Goal: Task Accomplishment & Management: Complete application form

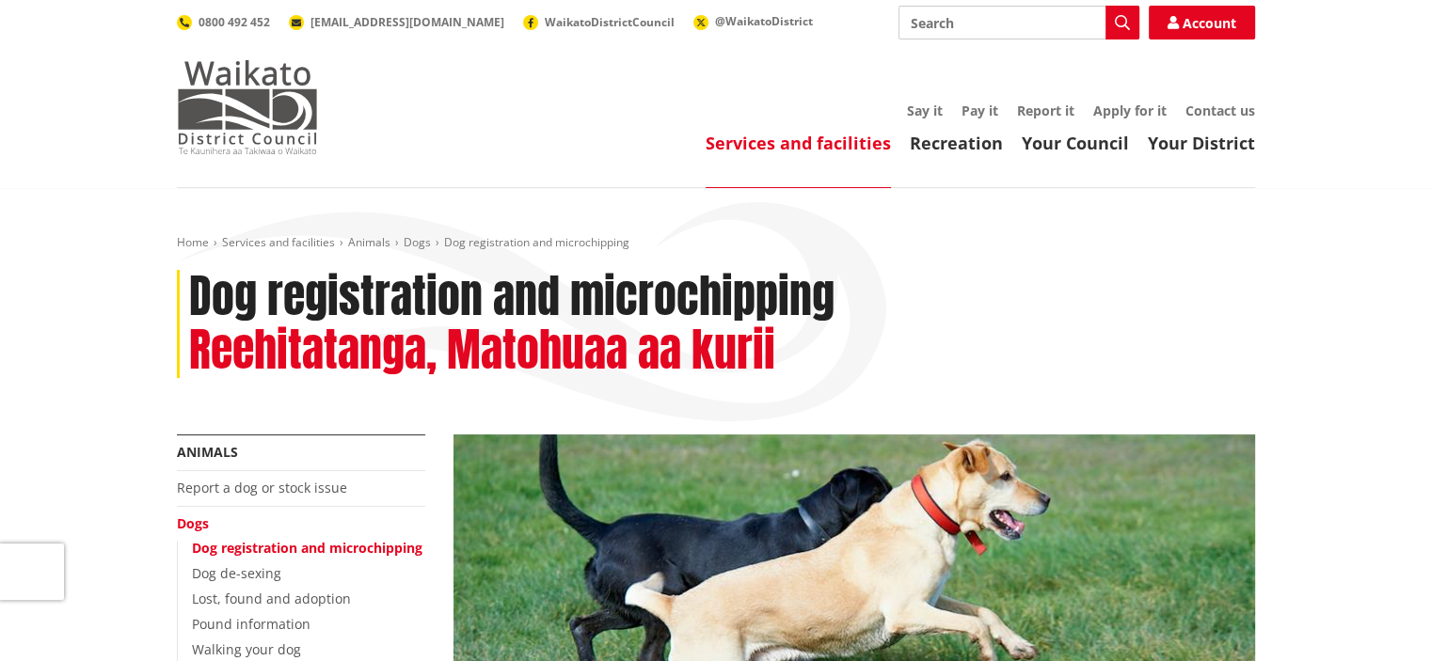
click at [245, 86] on img at bounding box center [247, 107] width 141 height 94
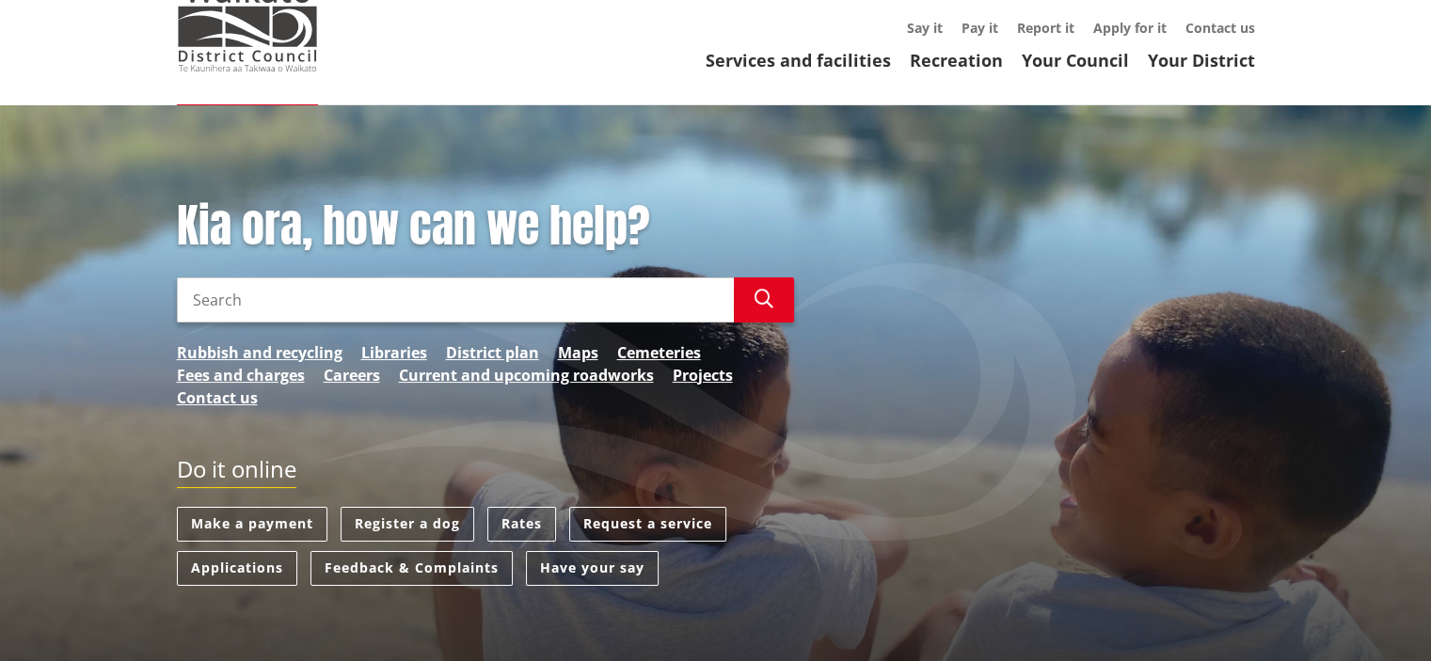
scroll to position [94, 0]
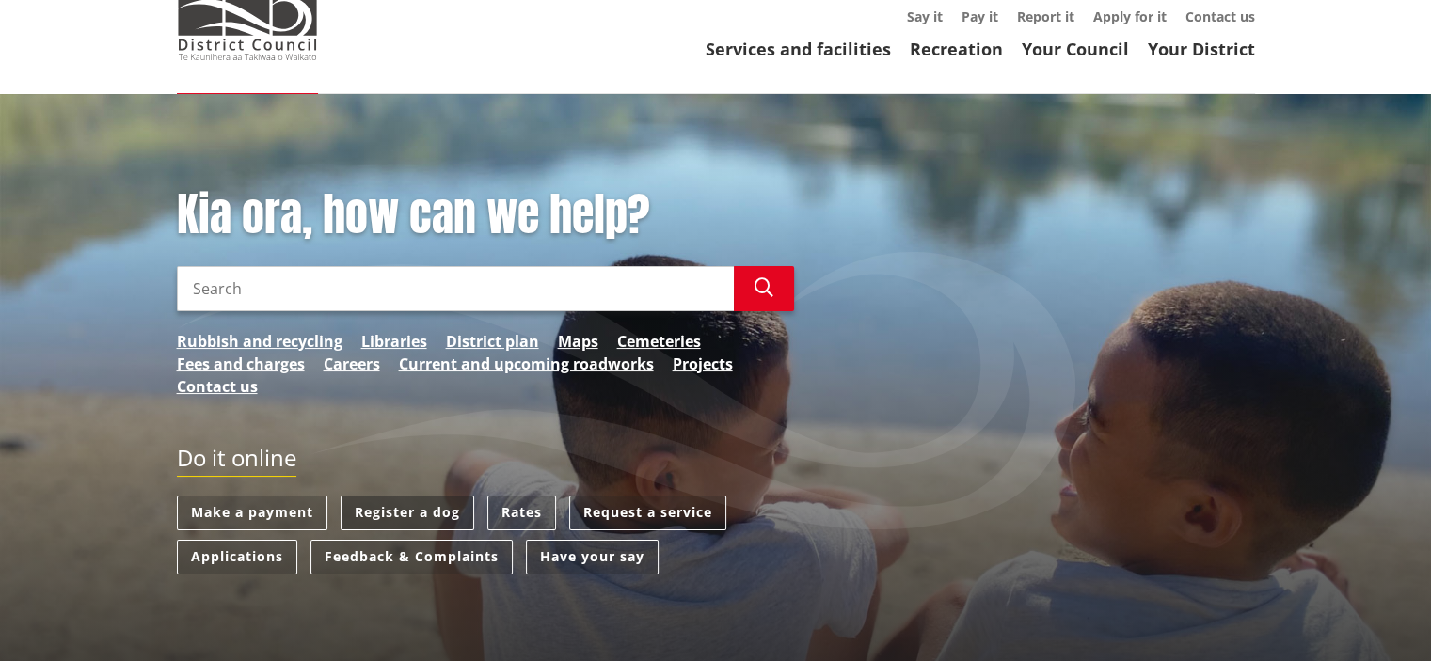
click at [457, 506] on link "Register a dog" at bounding box center [408, 513] width 134 height 35
click at [424, 511] on link "Register a dog" at bounding box center [408, 513] width 134 height 35
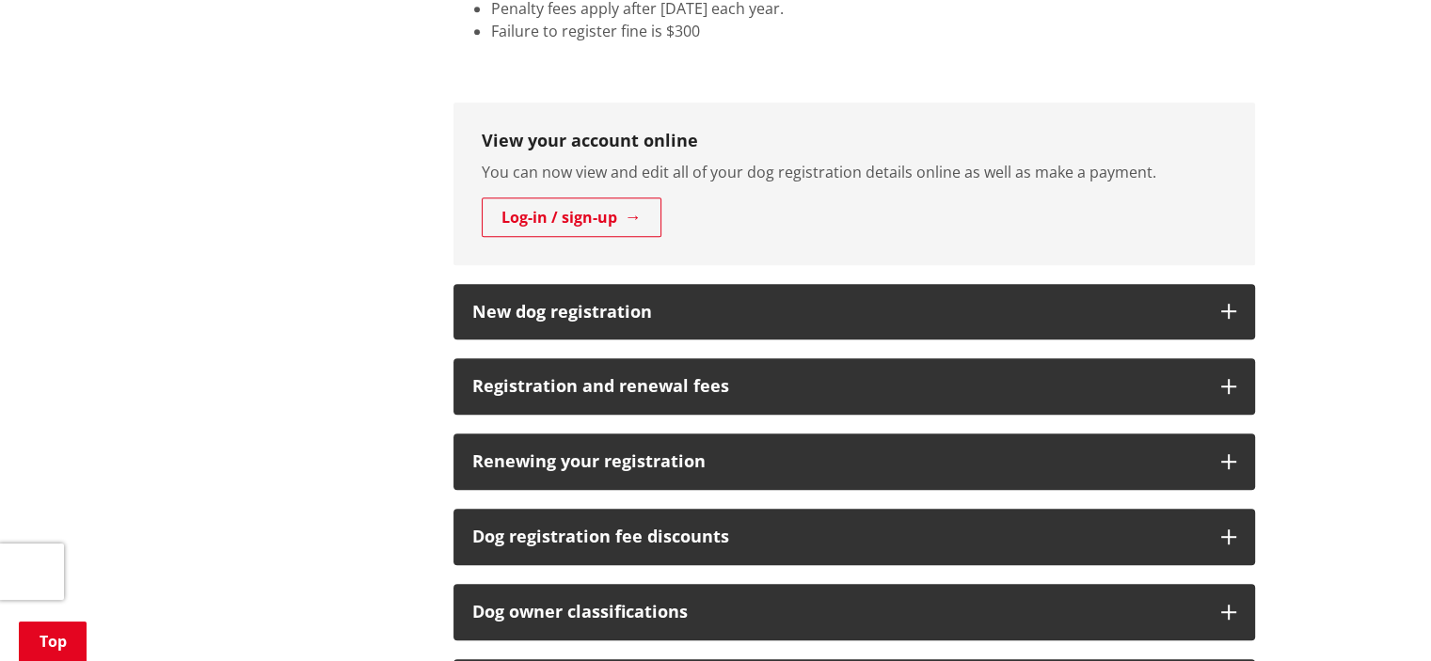
scroll to position [753, 0]
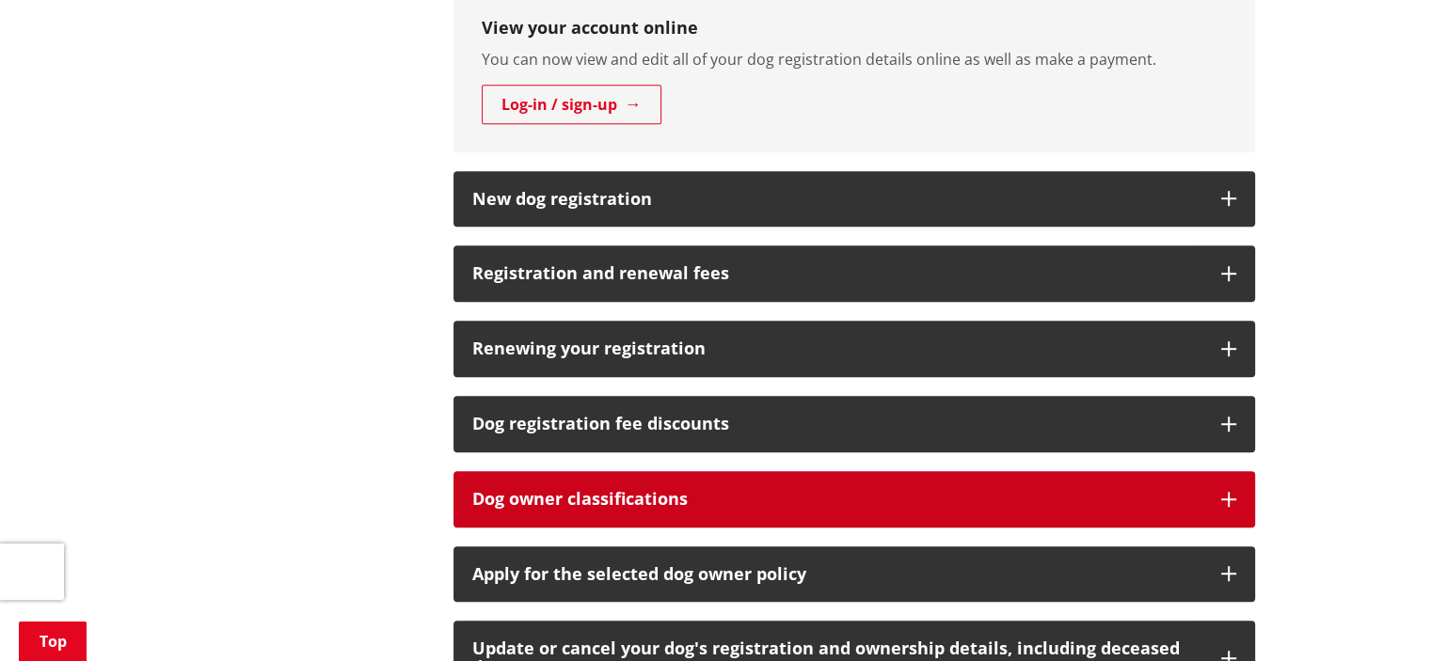
scroll to position [1129, 0]
